Goal: Information Seeking & Learning: Learn about a topic

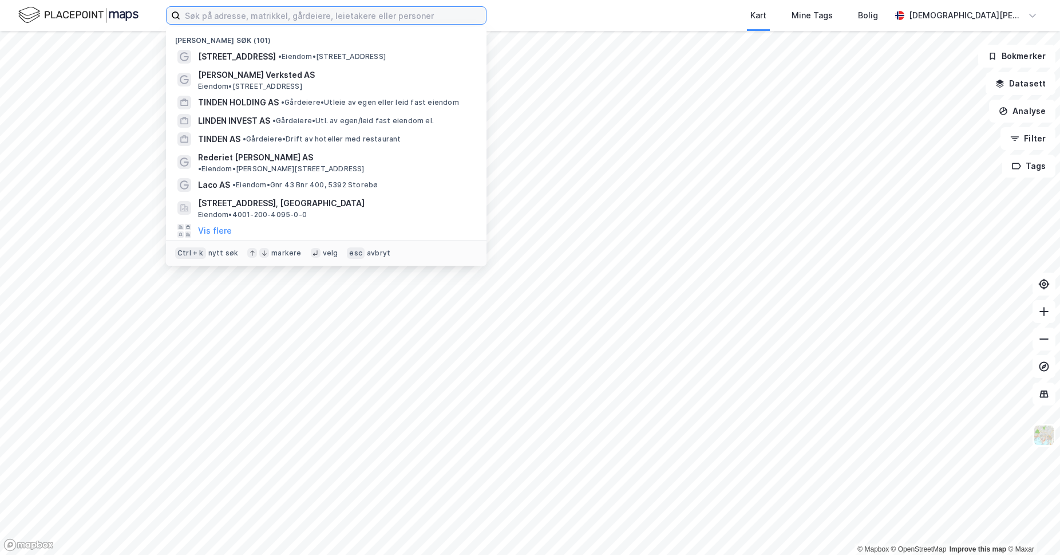
click at [220, 17] on input at bounding box center [333, 15] width 306 height 17
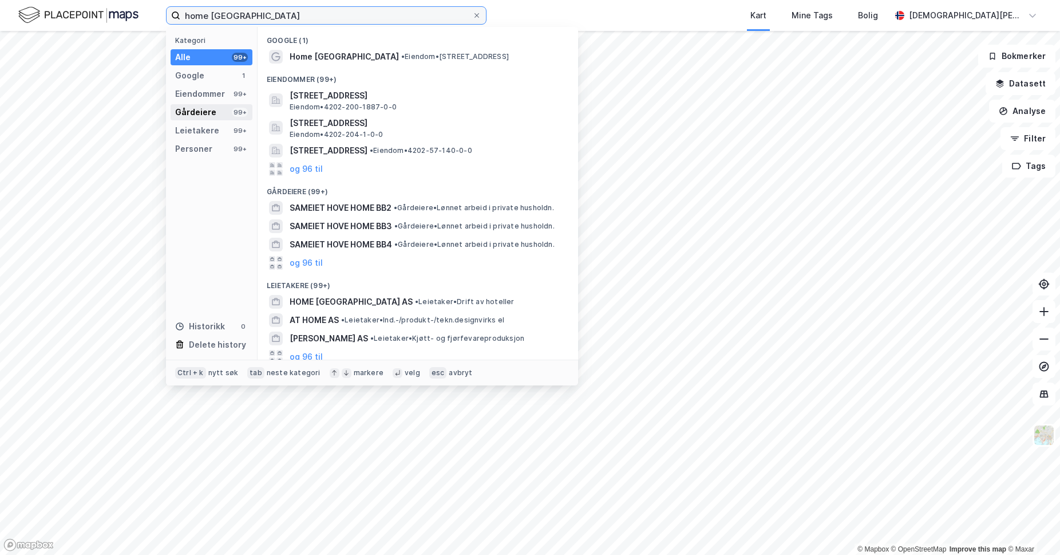
type input "home [GEOGRAPHIC_DATA]"
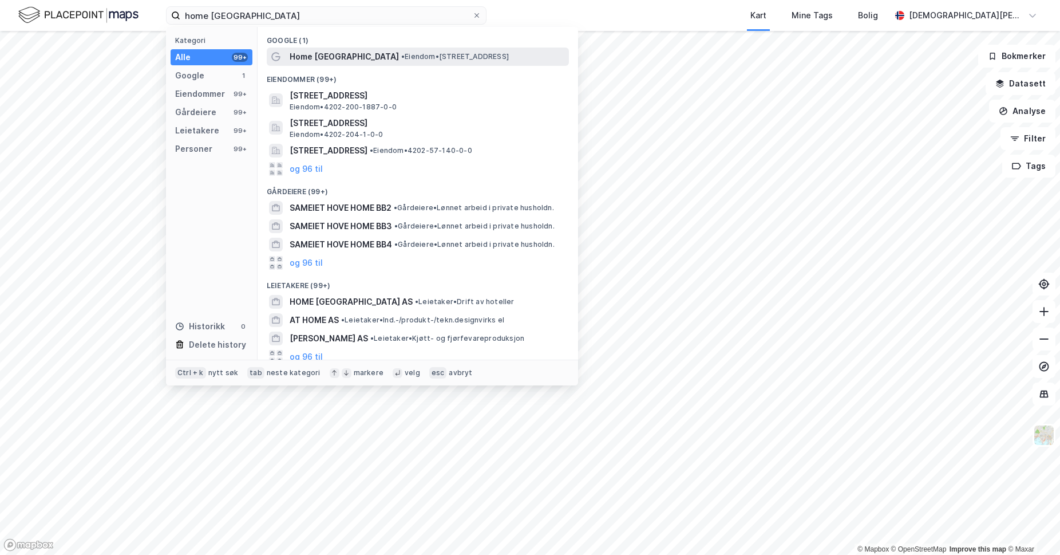
click at [375, 50] on div "Home [GEOGRAPHIC_DATA] • Eiendom • [STREET_ADDRESS]" at bounding box center [428, 57] width 277 height 14
